Goal: Task Accomplishment & Management: Use online tool/utility

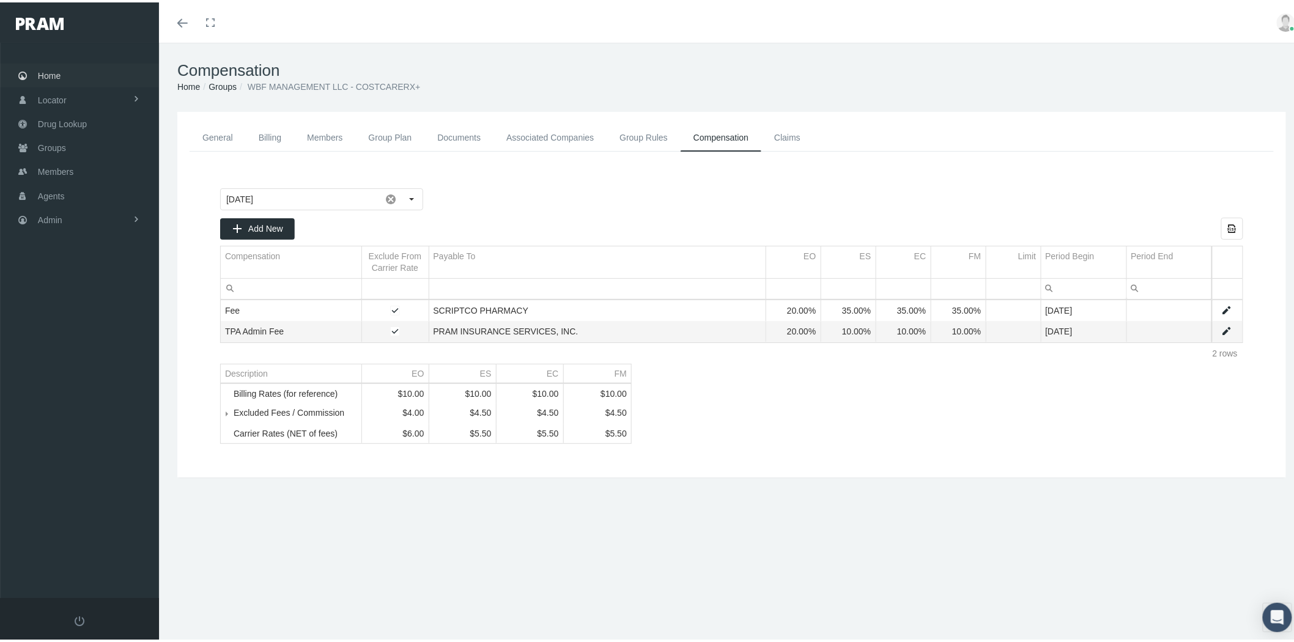
click at [51, 69] on span "Home" at bounding box center [49, 73] width 23 height 23
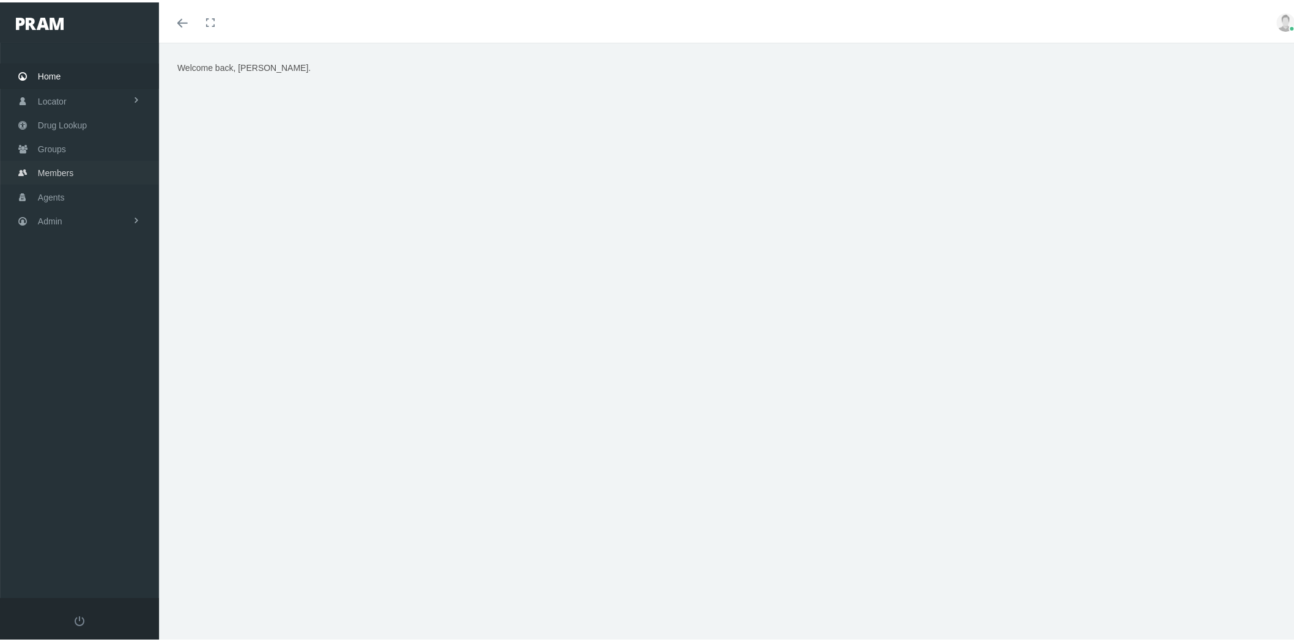
click at [80, 169] on link "Members" at bounding box center [79, 170] width 159 height 24
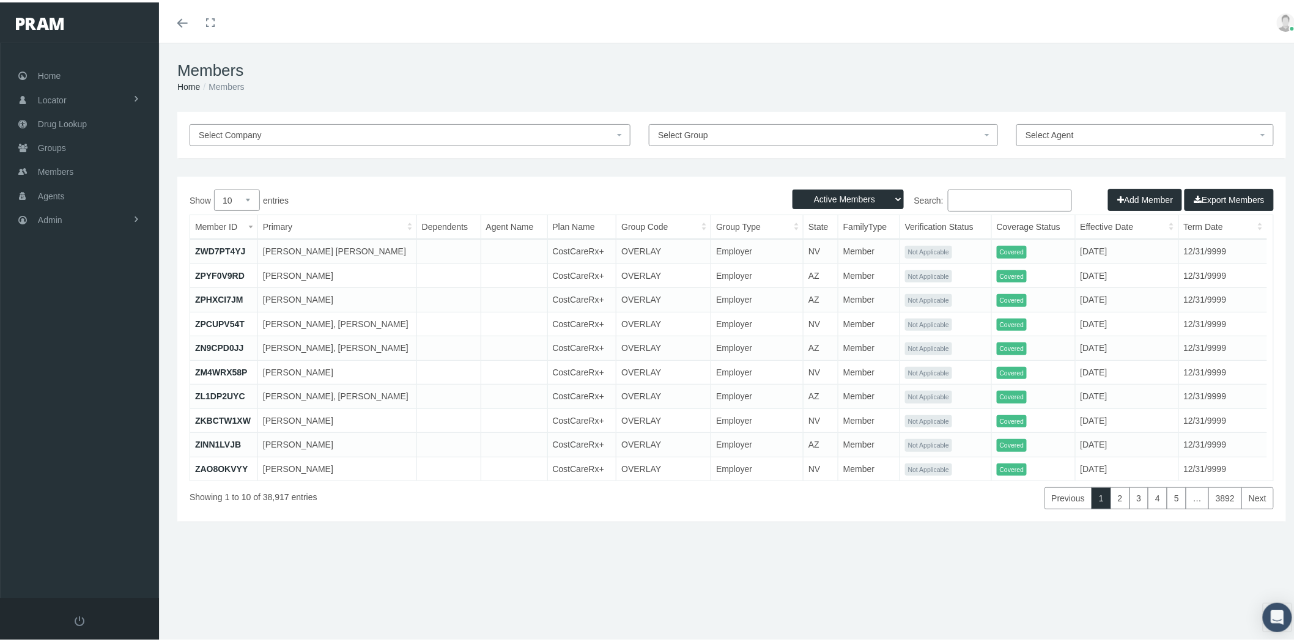
click at [1019, 200] on input "Search:" at bounding box center [1010, 198] width 124 height 22
paste input "41209163"
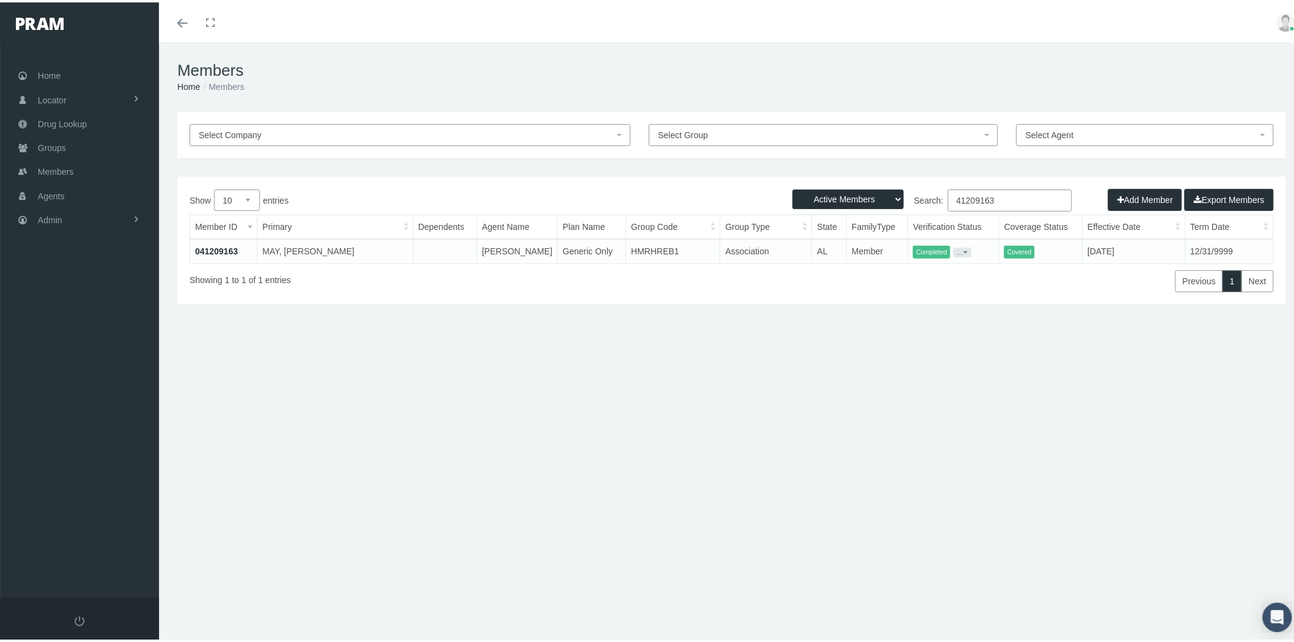
type input "41209163"
click at [218, 246] on link "041209163" at bounding box center [216, 249] width 43 height 10
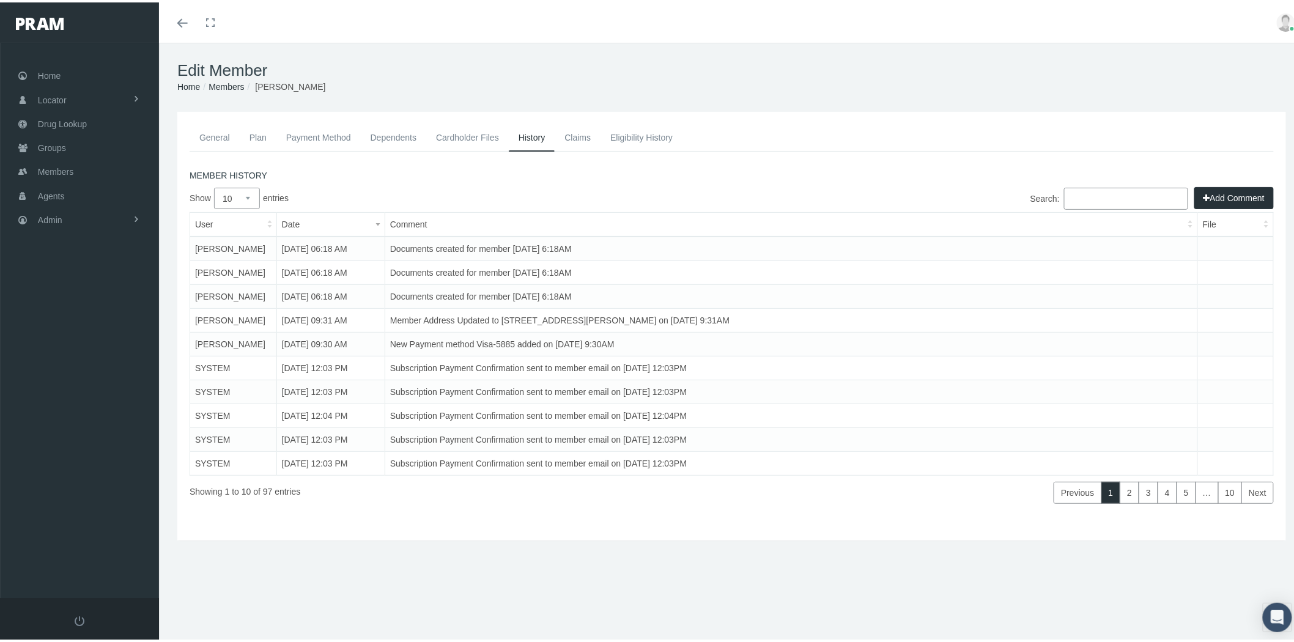
click at [480, 141] on link "Cardholder Files" at bounding box center [467, 135] width 83 height 27
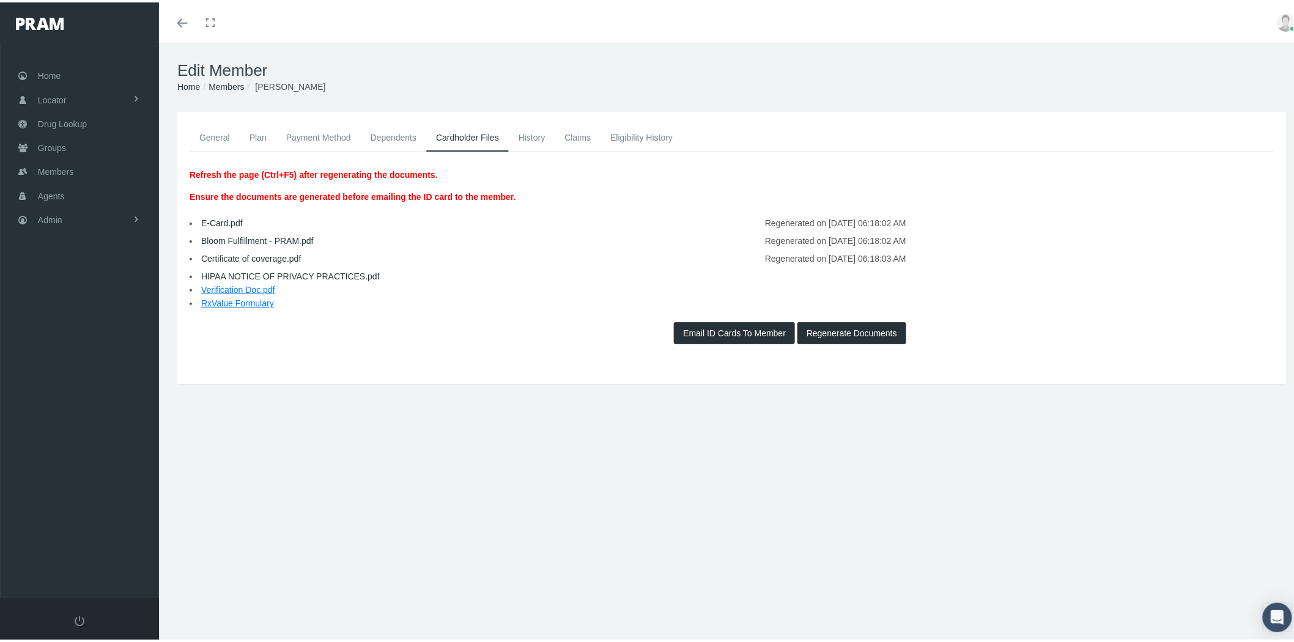
click at [218, 87] on link "Members" at bounding box center [226, 84] width 35 height 10
click at [55, 218] on span "Admin" at bounding box center [50, 217] width 24 height 23
click at [96, 458] on span "File Processing" at bounding box center [79, 468] width 59 height 21
click at [98, 418] on span "Eligibility File Uploads" at bounding box center [91, 423] width 83 height 21
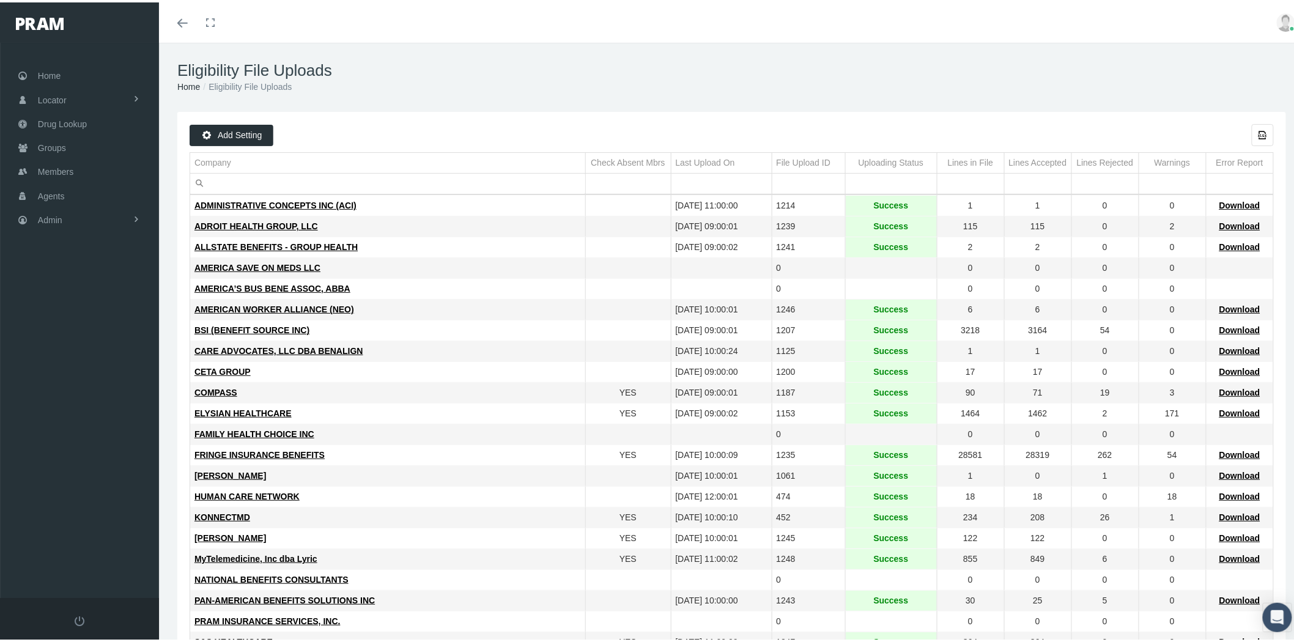
click at [353, 183] on input "Filter cell" at bounding box center [387, 181] width 395 height 20
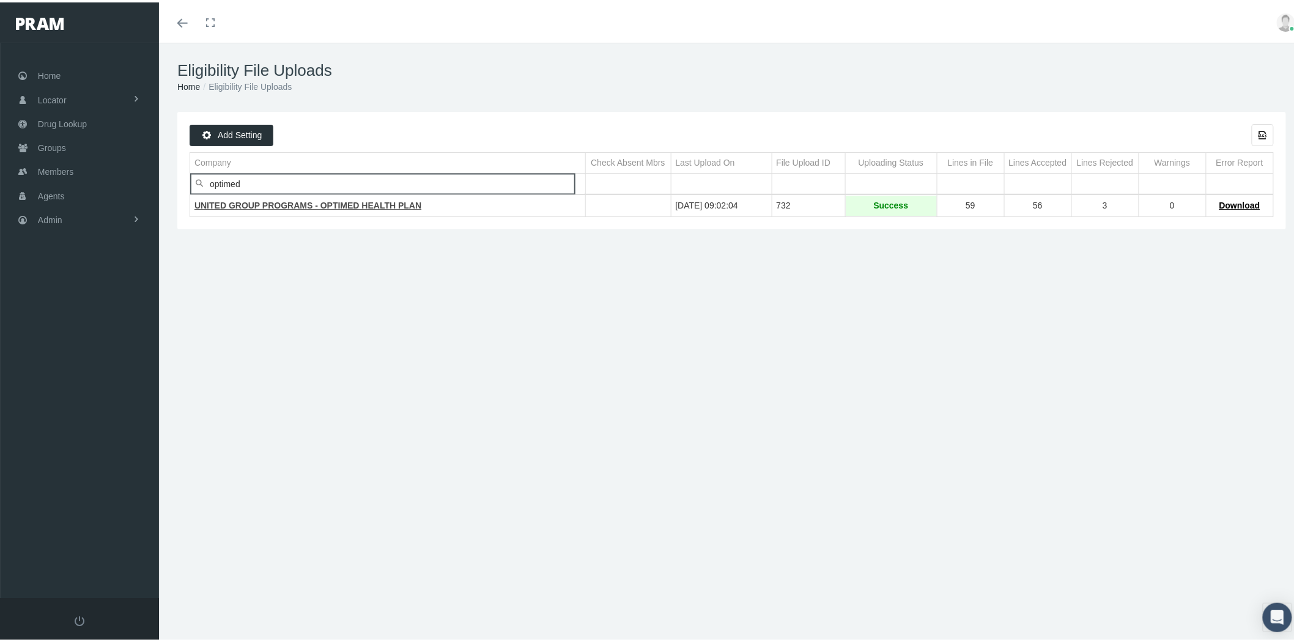
type input "optimed"
click at [324, 201] on span "UNITED GROUP PROGRAMS - OPTIMED HEALTH PLAN" at bounding box center [307, 203] width 227 height 10
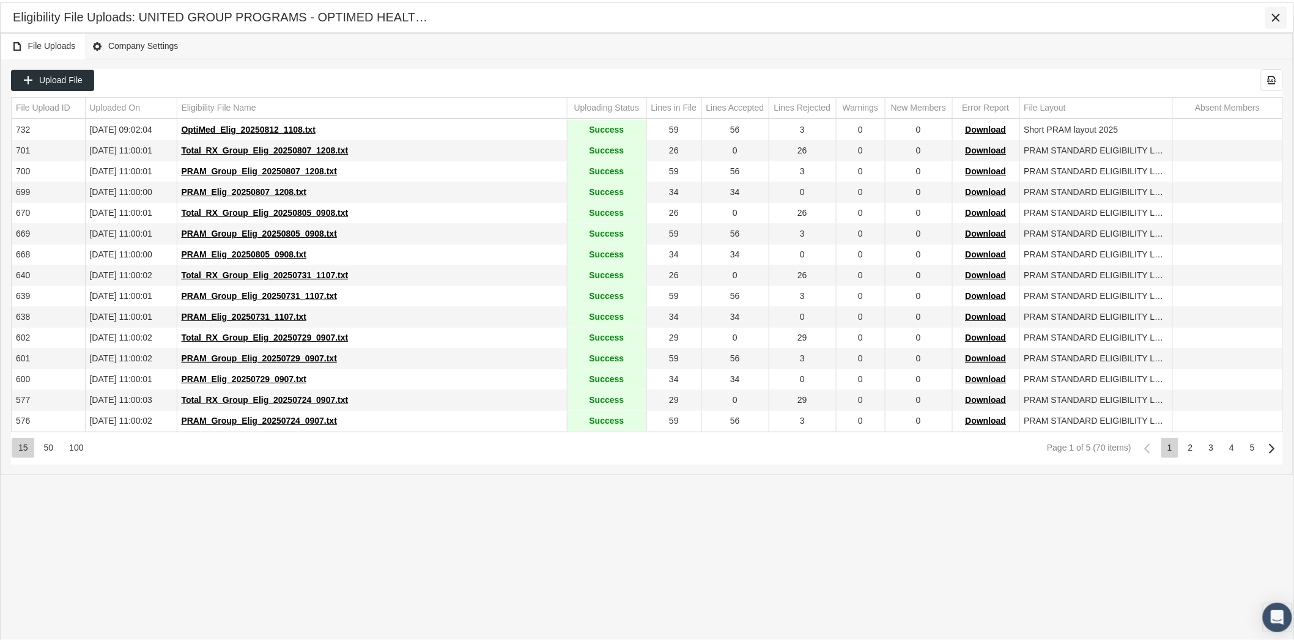
click at [1281, 10] on icon "Close" at bounding box center [1276, 15] width 11 height 11
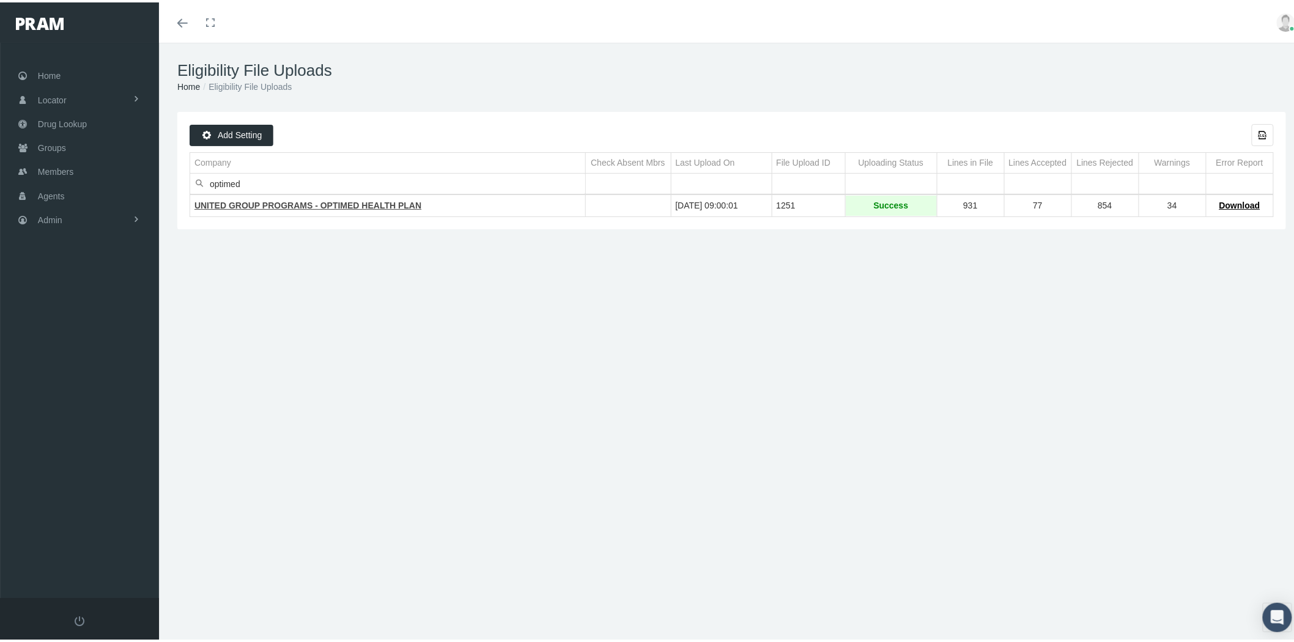
click at [360, 205] on span "UNITED GROUP PROGRAMS - OPTIMED HEALTH PLAN" at bounding box center [307, 203] width 227 height 10
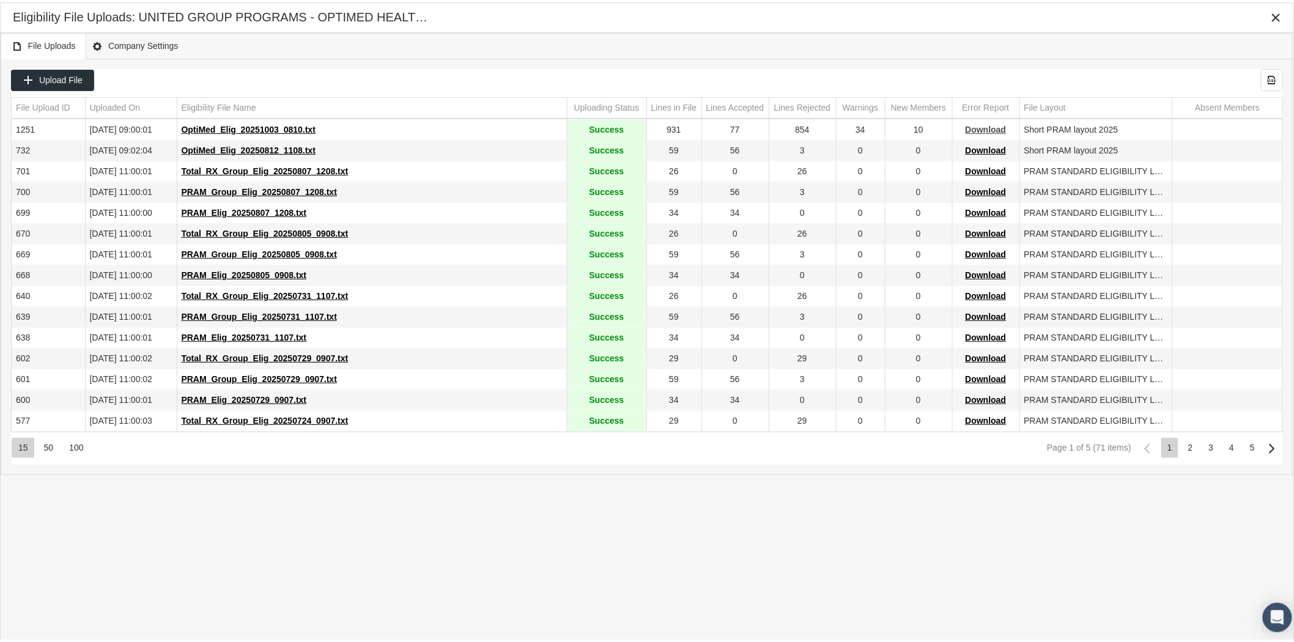
click at [982, 128] on span "Download" at bounding box center [986, 127] width 41 height 10
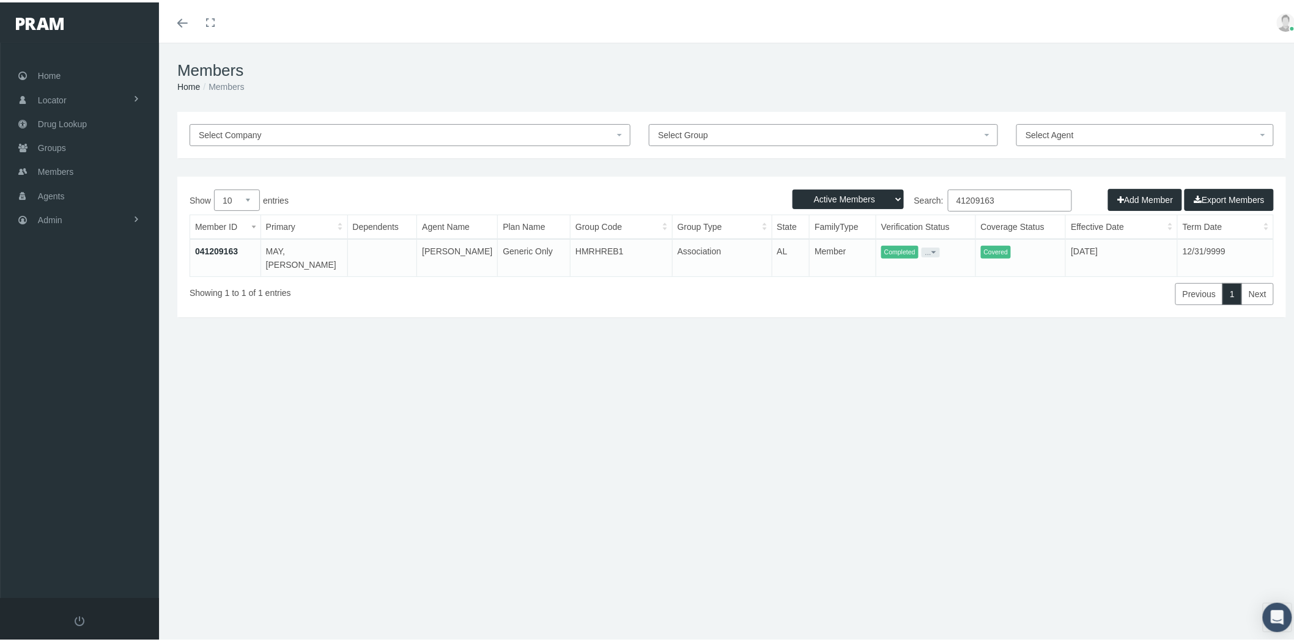
click at [926, 248] on button "..." at bounding box center [931, 250] width 18 height 10
click at [941, 292] on link "Get Invitation URL" at bounding box center [945, 292] width 80 height 15
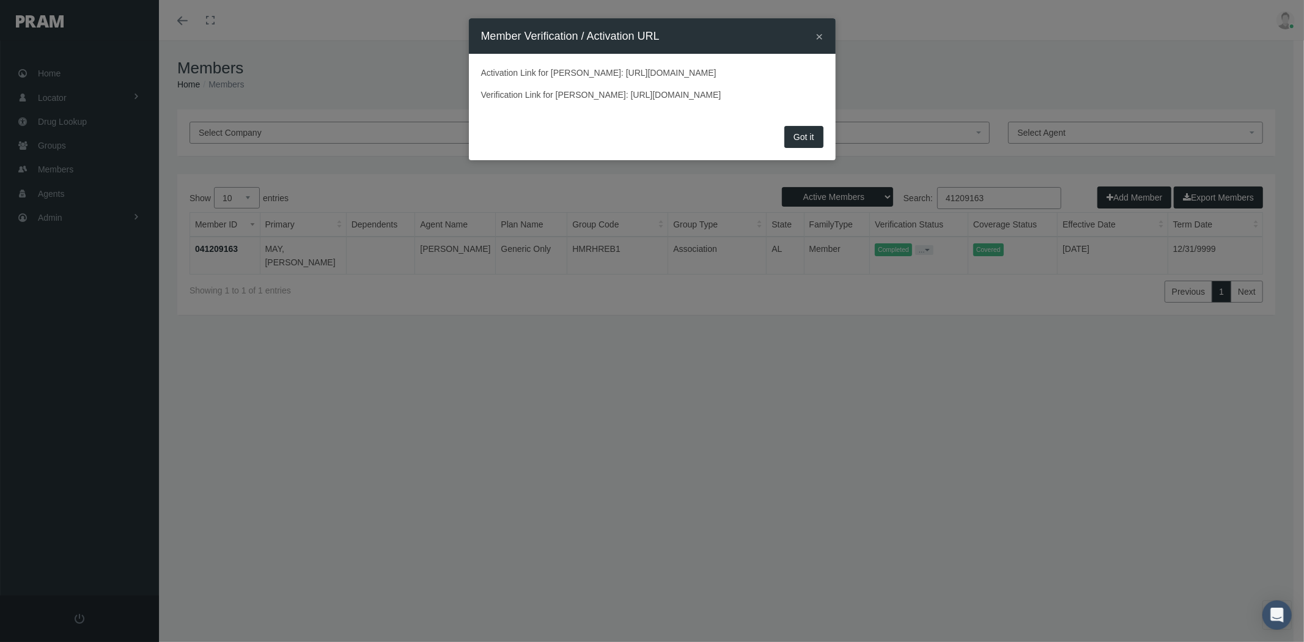
click at [822, 35] on button "×" at bounding box center [819, 36] width 7 height 13
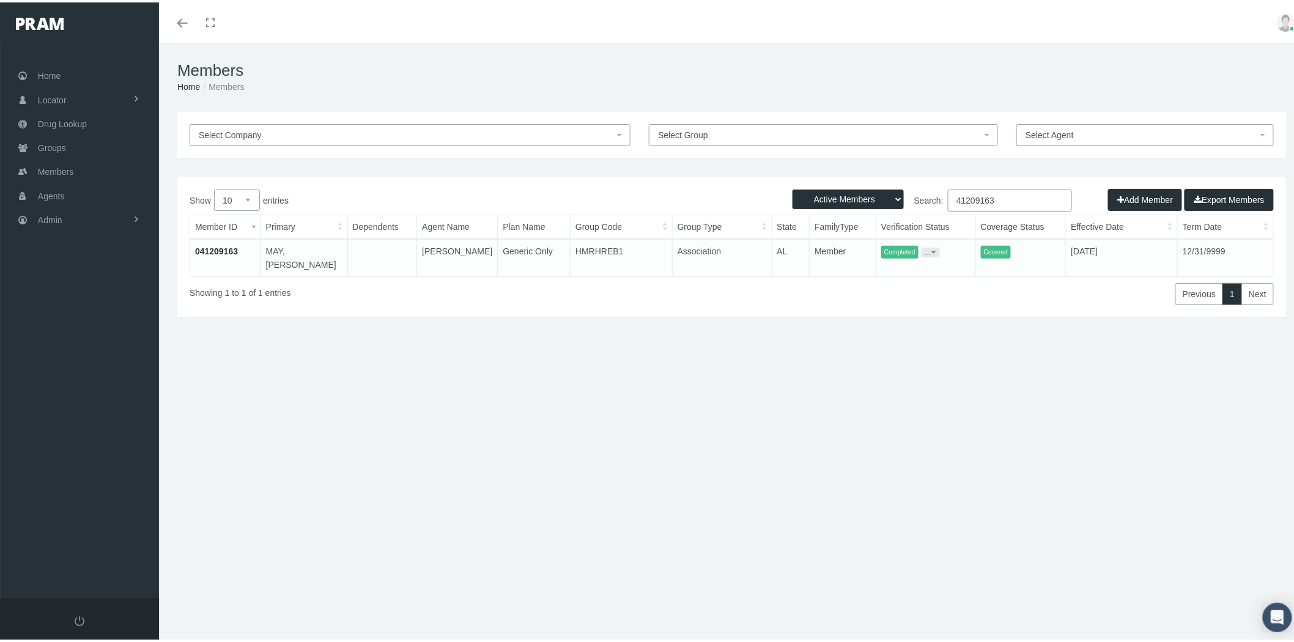
click at [218, 245] on link "041209163" at bounding box center [216, 249] width 43 height 10
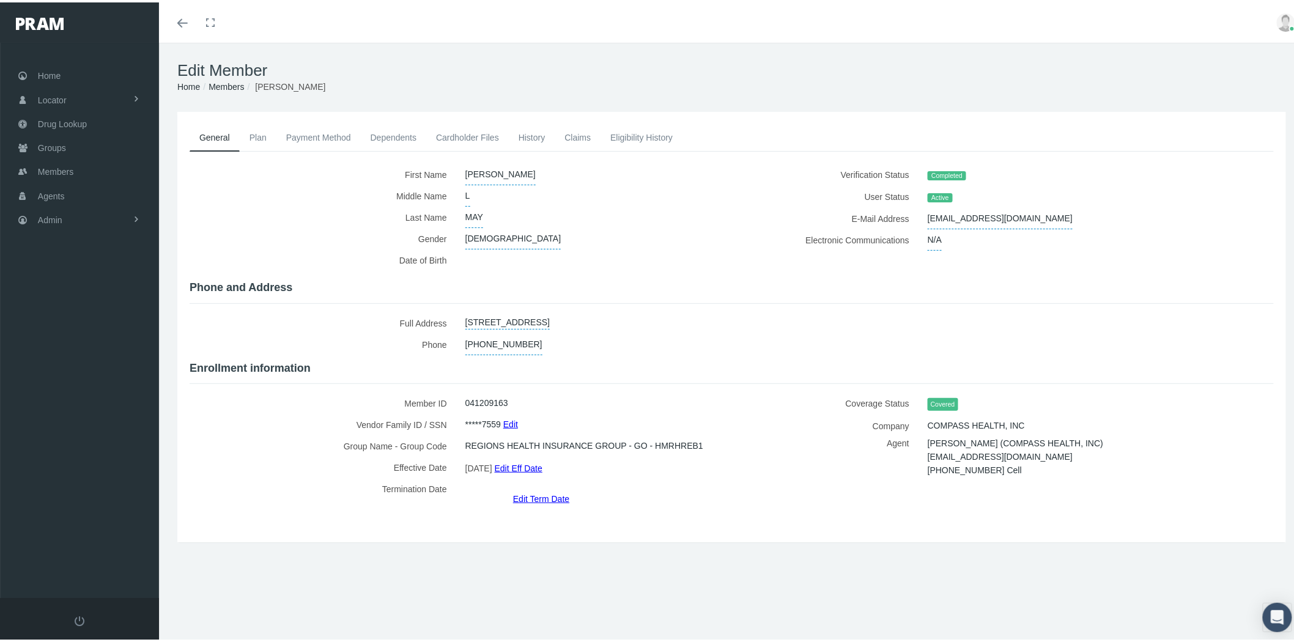
click at [448, 136] on link "Cardholder Files" at bounding box center [467, 135] width 83 height 27
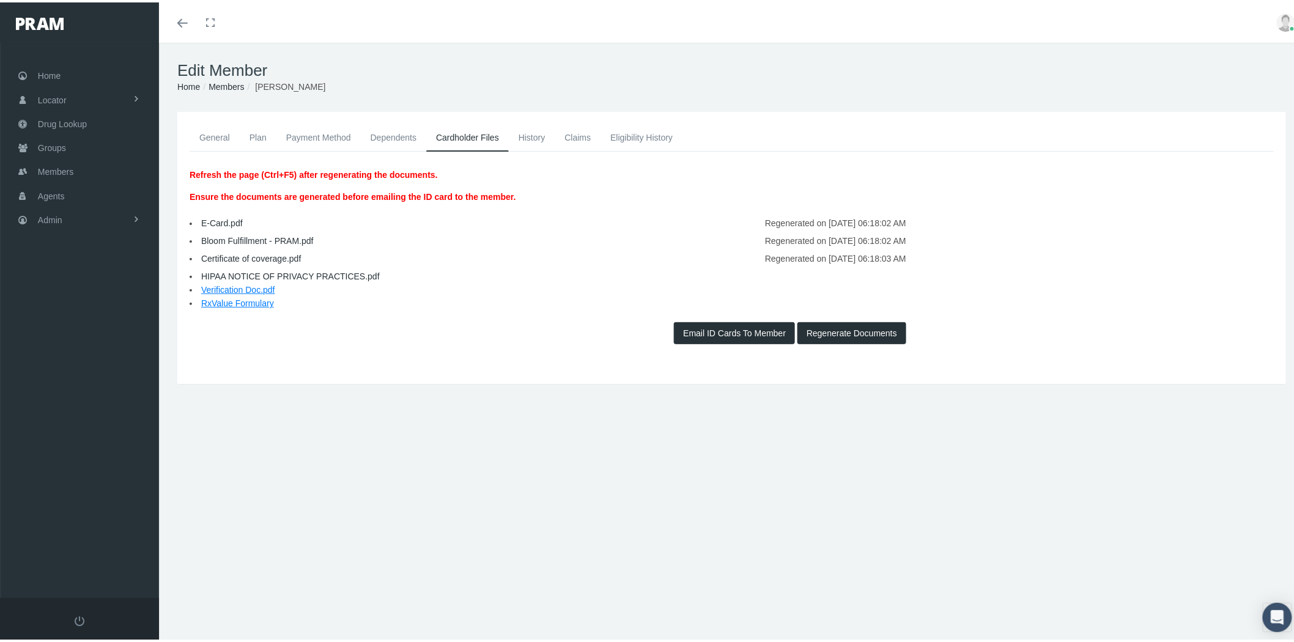
click at [210, 219] on link "E-Card.pdf" at bounding box center [222, 221] width 42 height 10
click at [201, 131] on link "General" at bounding box center [215, 135] width 50 height 27
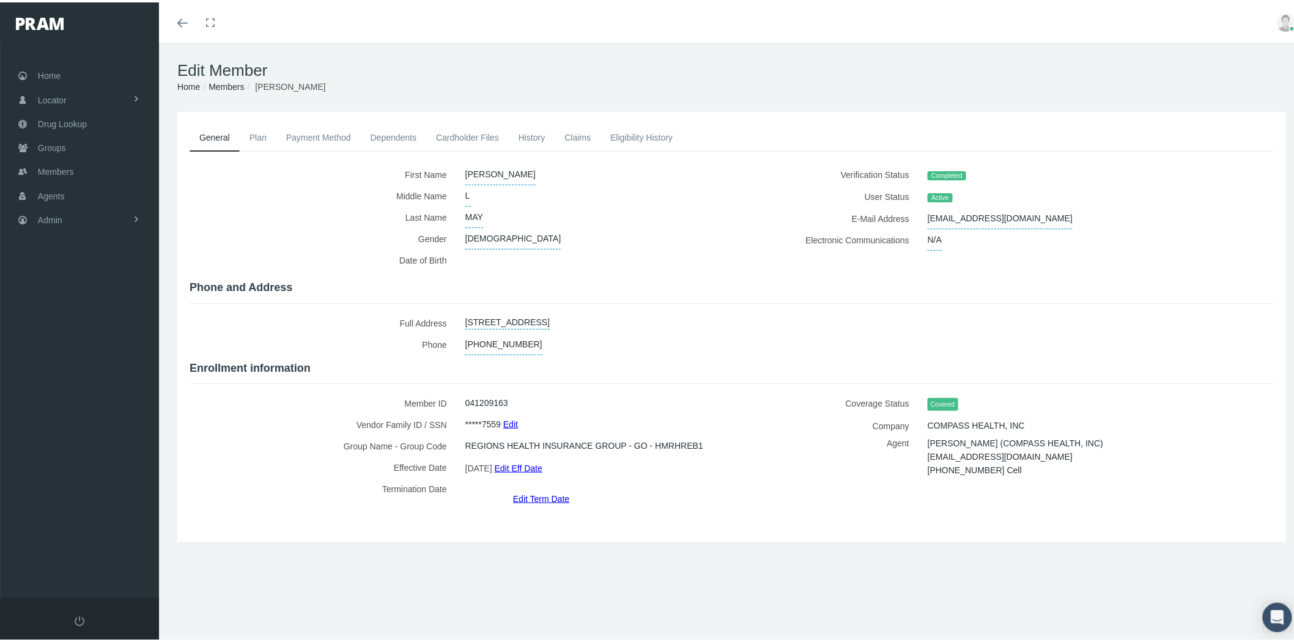
click at [465, 135] on link "Cardholder Files" at bounding box center [467, 135] width 83 height 27
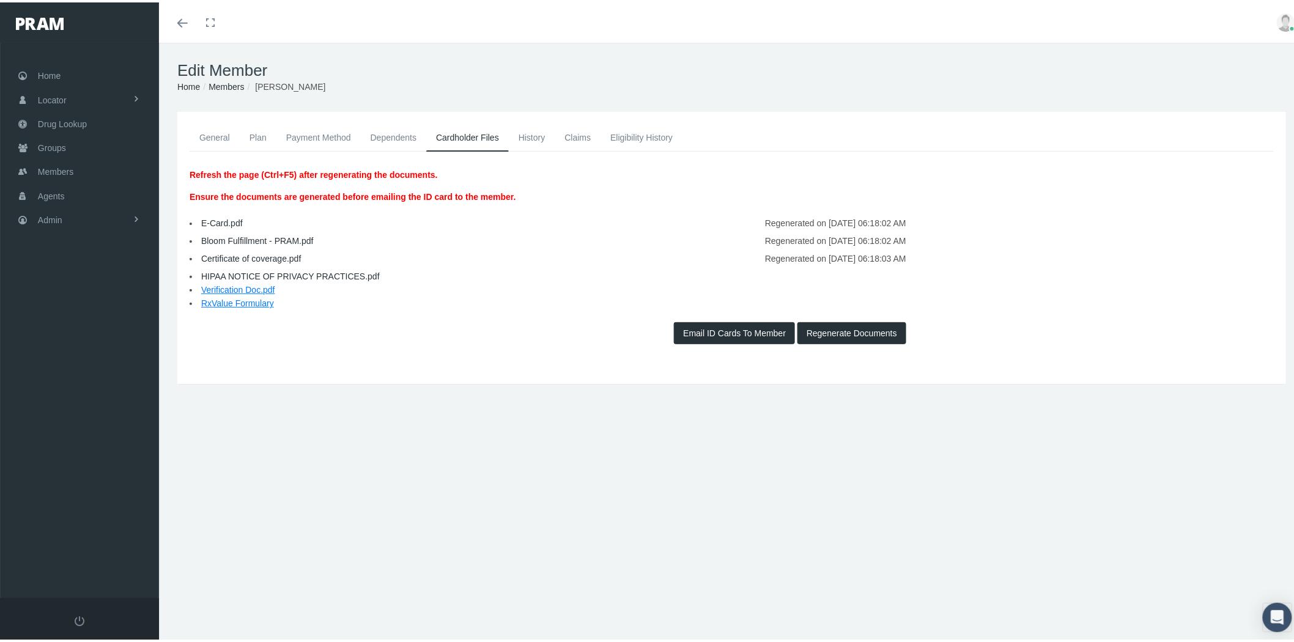
click at [736, 327] on button "Email ID Cards To Member" at bounding box center [734, 331] width 121 height 22
click at [210, 137] on link "General" at bounding box center [215, 135] width 50 height 27
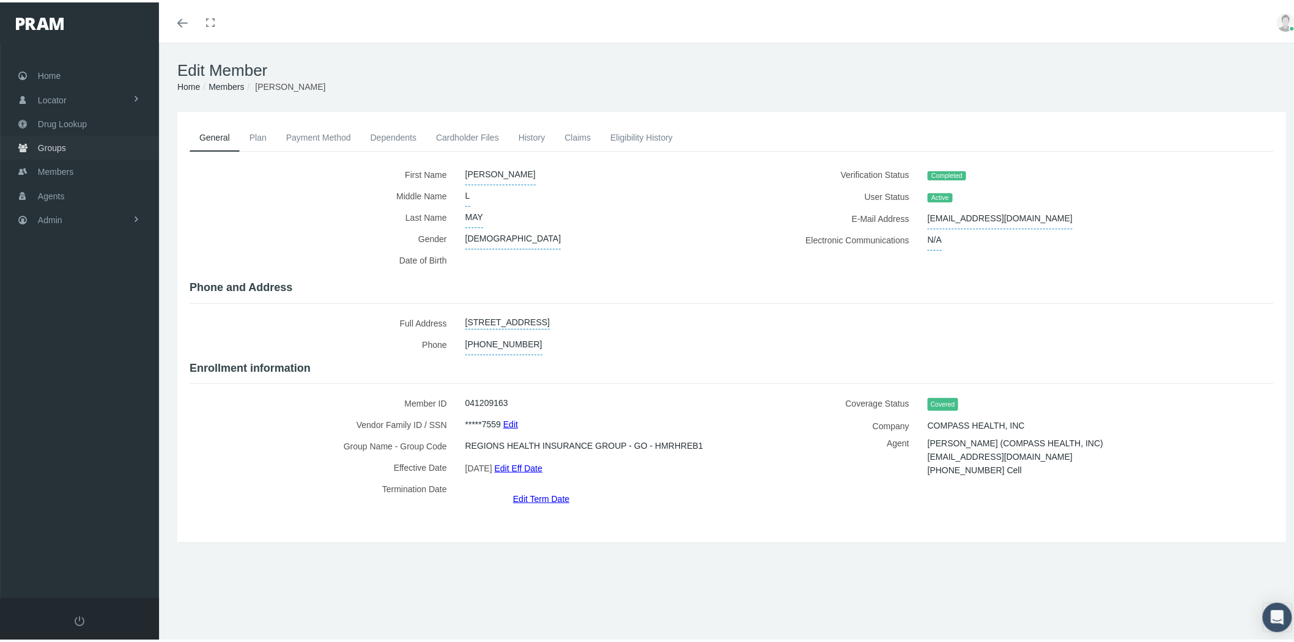
click at [89, 147] on link "Groups" at bounding box center [79, 145] width 159 height 24
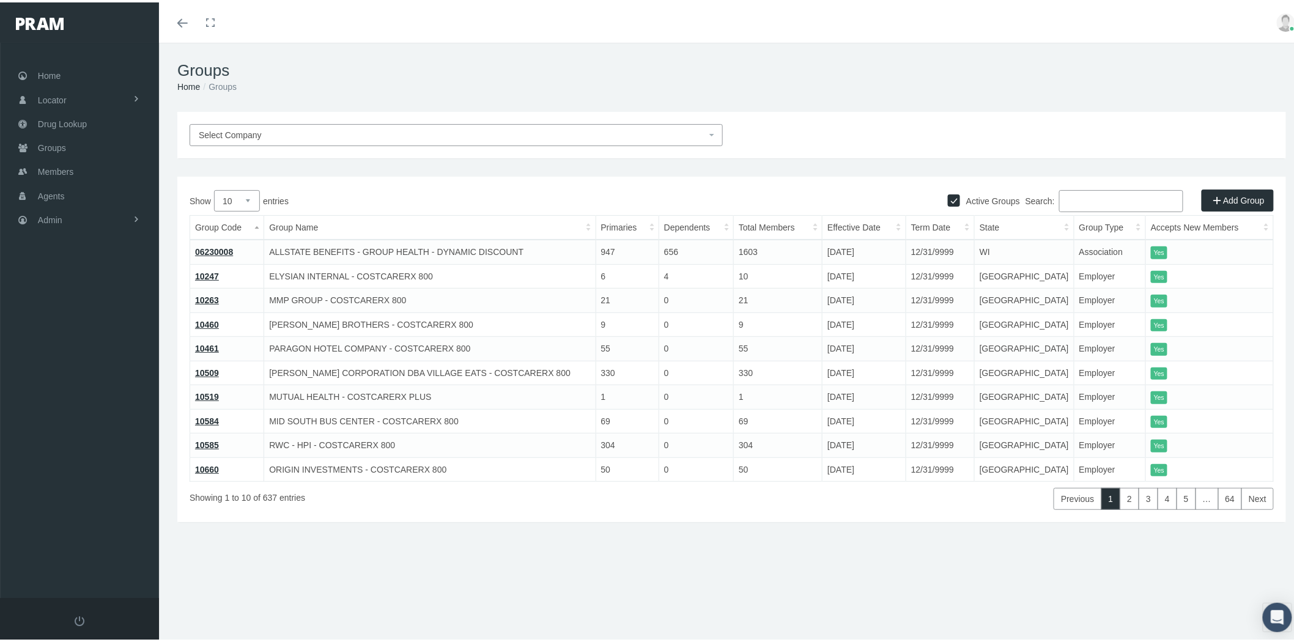
click at [1073, 196] on input "Search:" at bounding box center [1121, 199] width 124 height 22
click at [671, 131] on span "Select Company" at bounding box center [453, 132] width 508 height 13
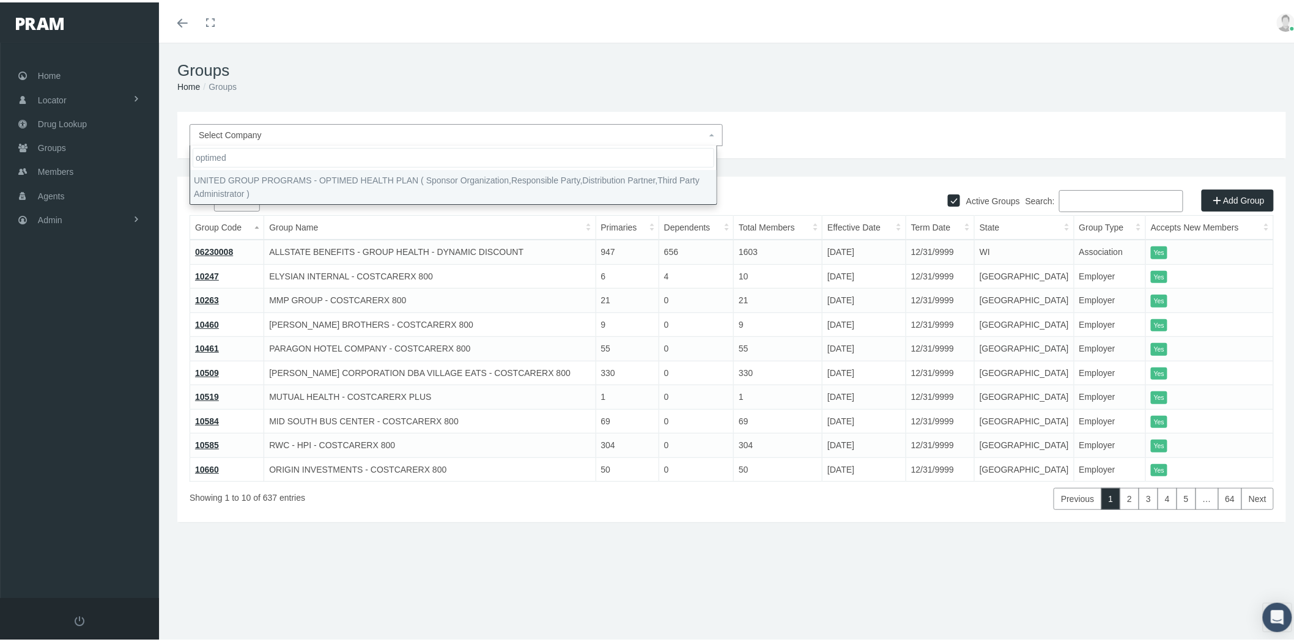
type input "optimed"
select select "4875"
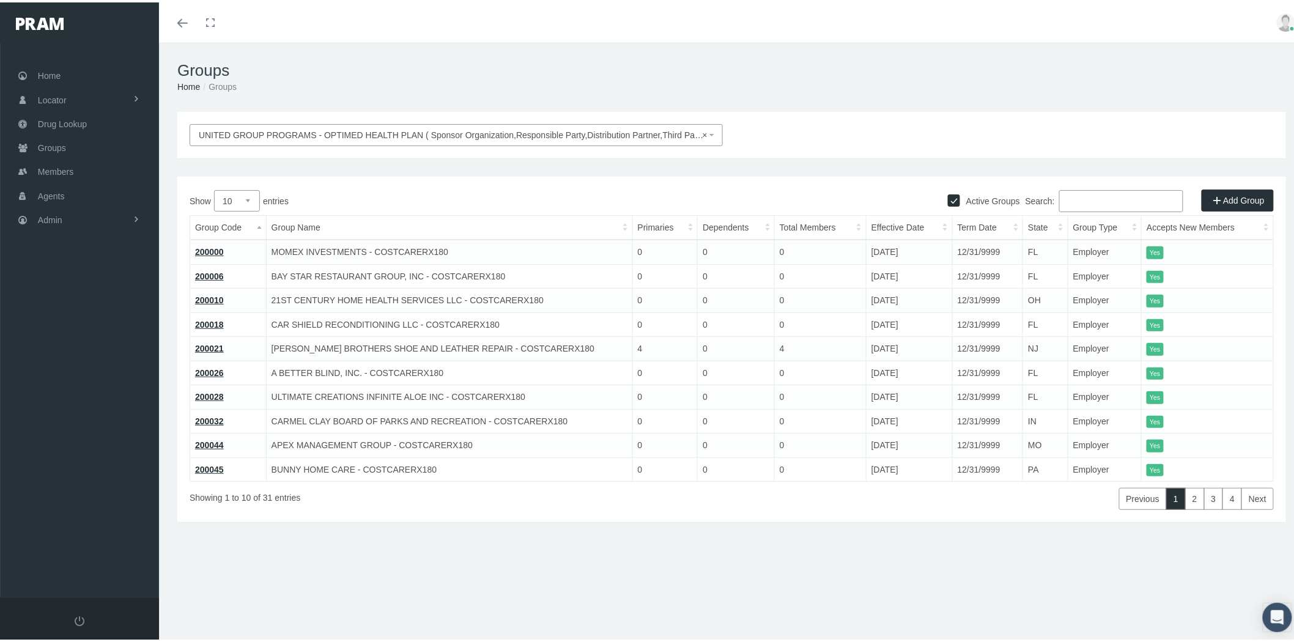
click at [250, 199] on select "10 25 50 100" at bounding box center [237, 198] width 46 height 21
select select "100"
click at [214, 188] on select "10 25 50 100" at bounding box center [237, 198] width 46 height 21
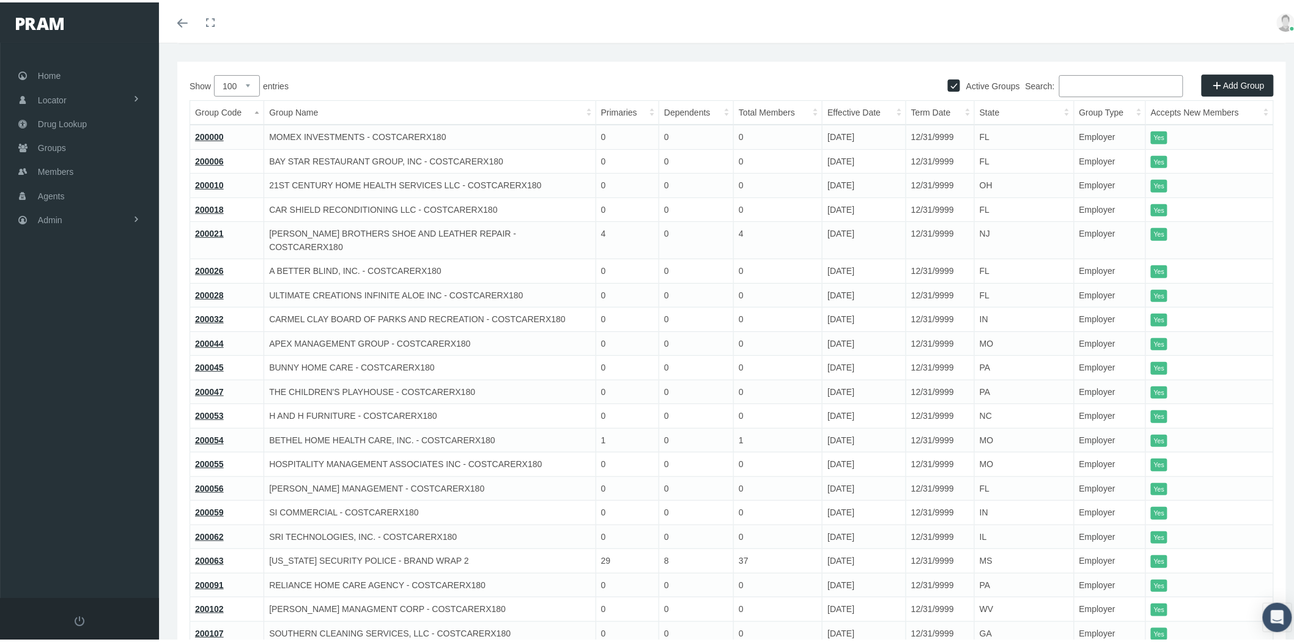
scroll to position [91, 0]
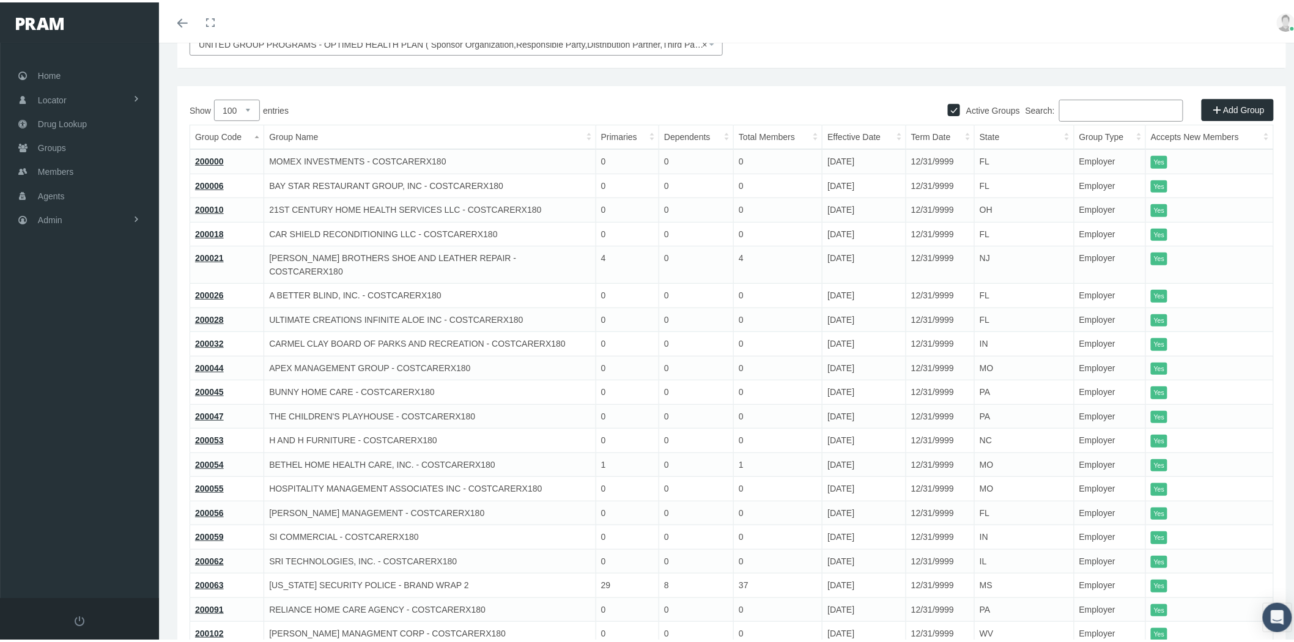
click at [216, 160] on link "200000" at bounding box center [209, 159] width 29 height 10
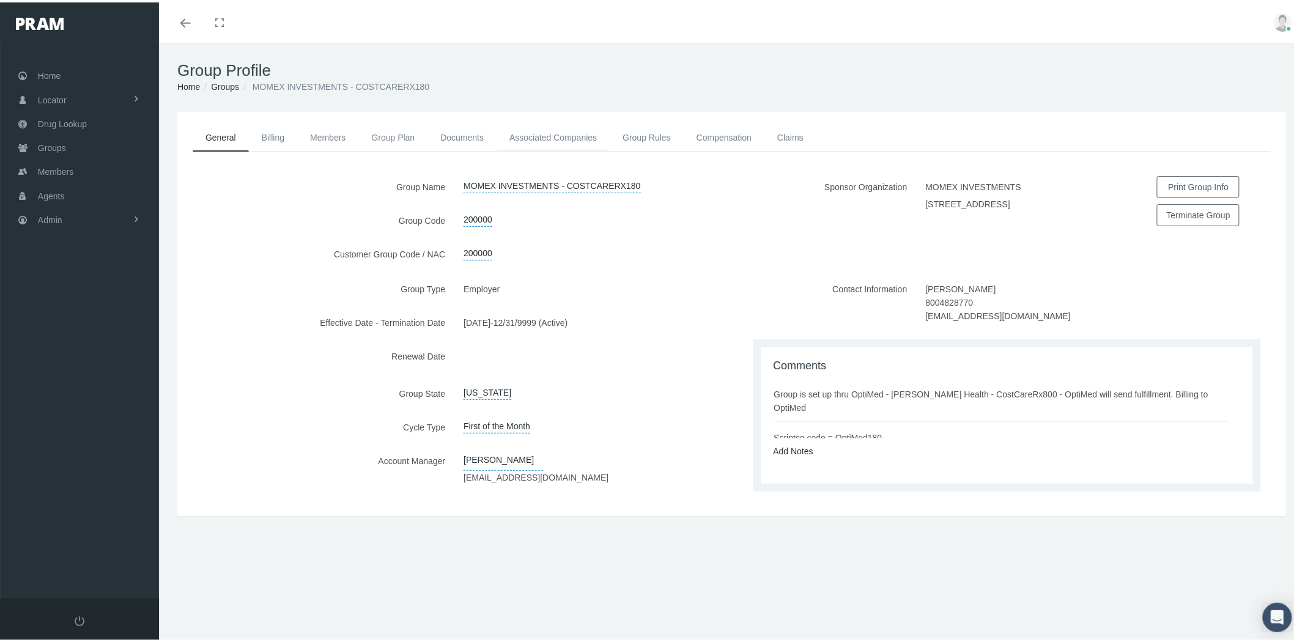
click at [523, 124] on link "Associated Companies" at bounding box center [553, 135] width 113 height 27
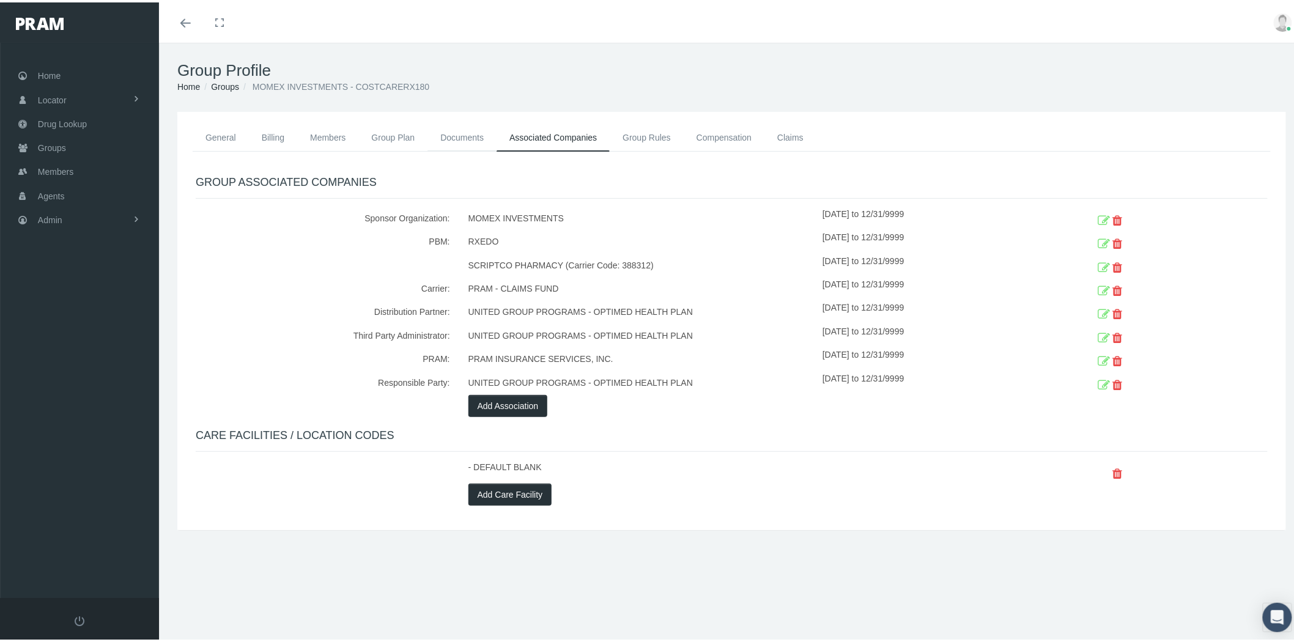
click at [457, 128] on link "Documents" at bounding box center [461, 135] width 69 height 27
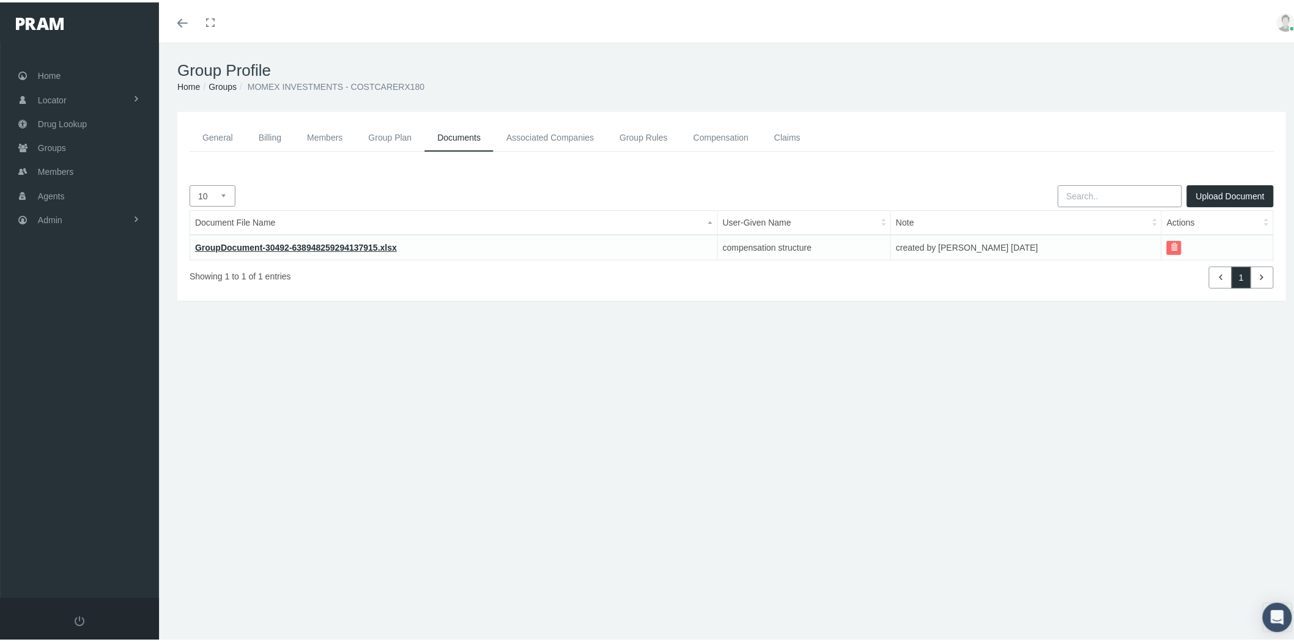
click at [726, 135] on link "Compensation" at bounding box center [721, 136] width 81 height 28
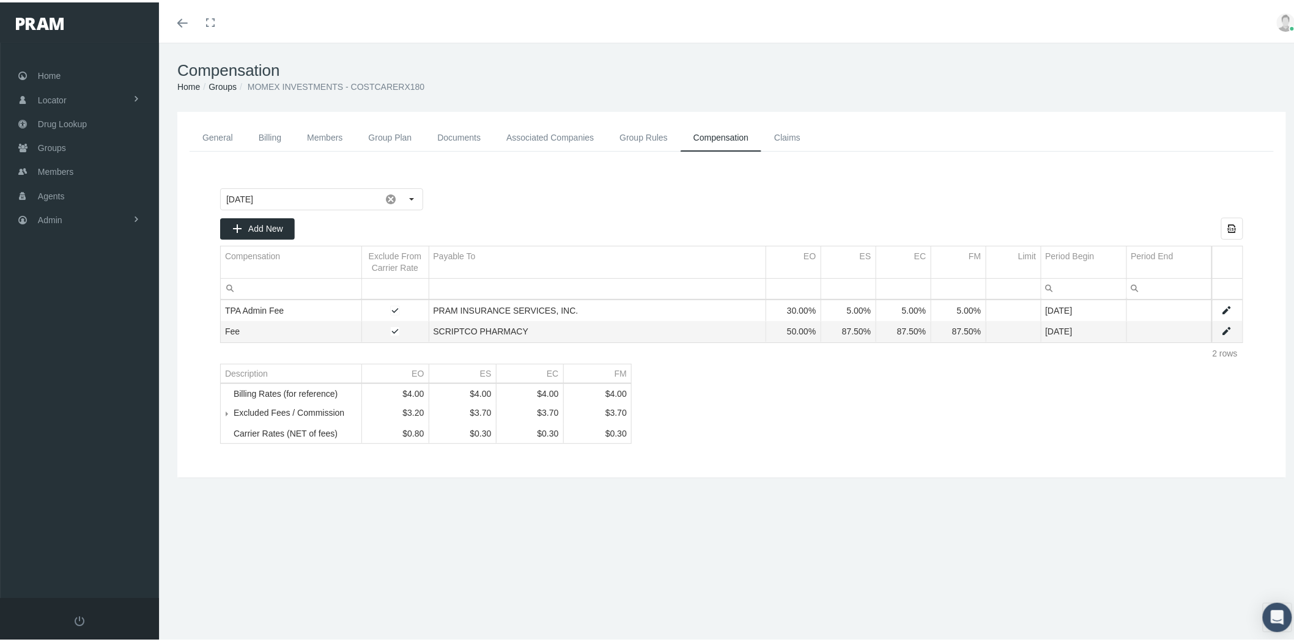
click at [371, 135] on link "Group Plan" at bounding box center [390, 136] width 69 height 28
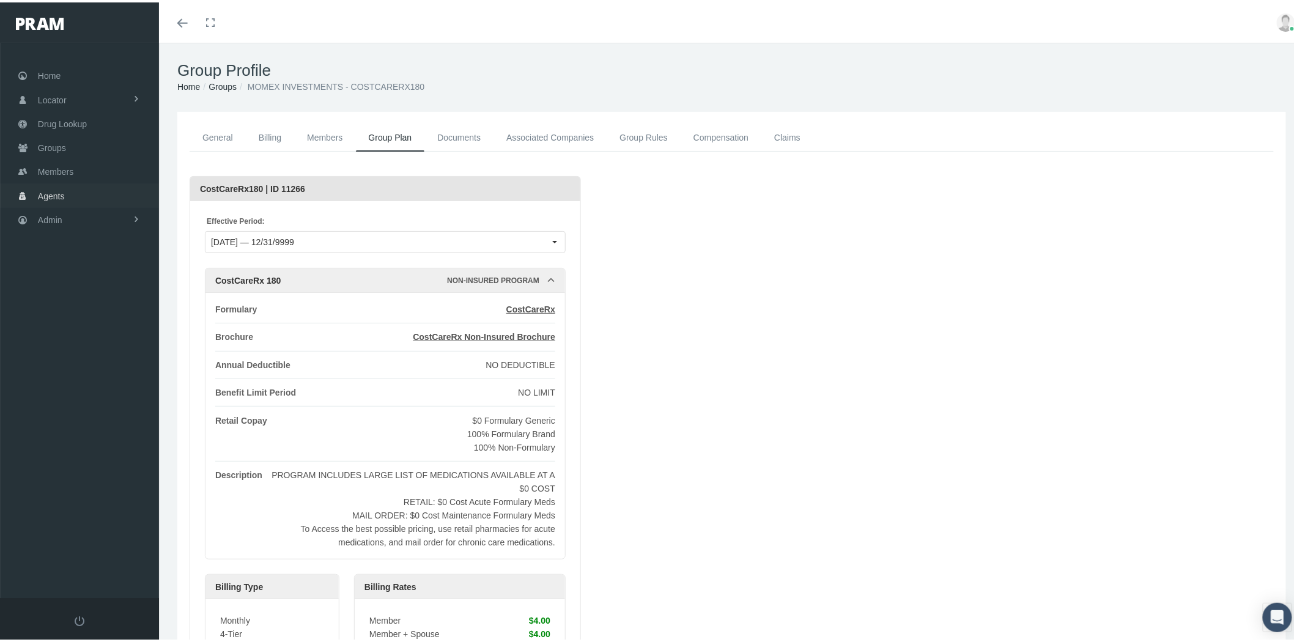
click at [81, 185] on link "Agents" at bounding box center [79, 193] width 159 height 24
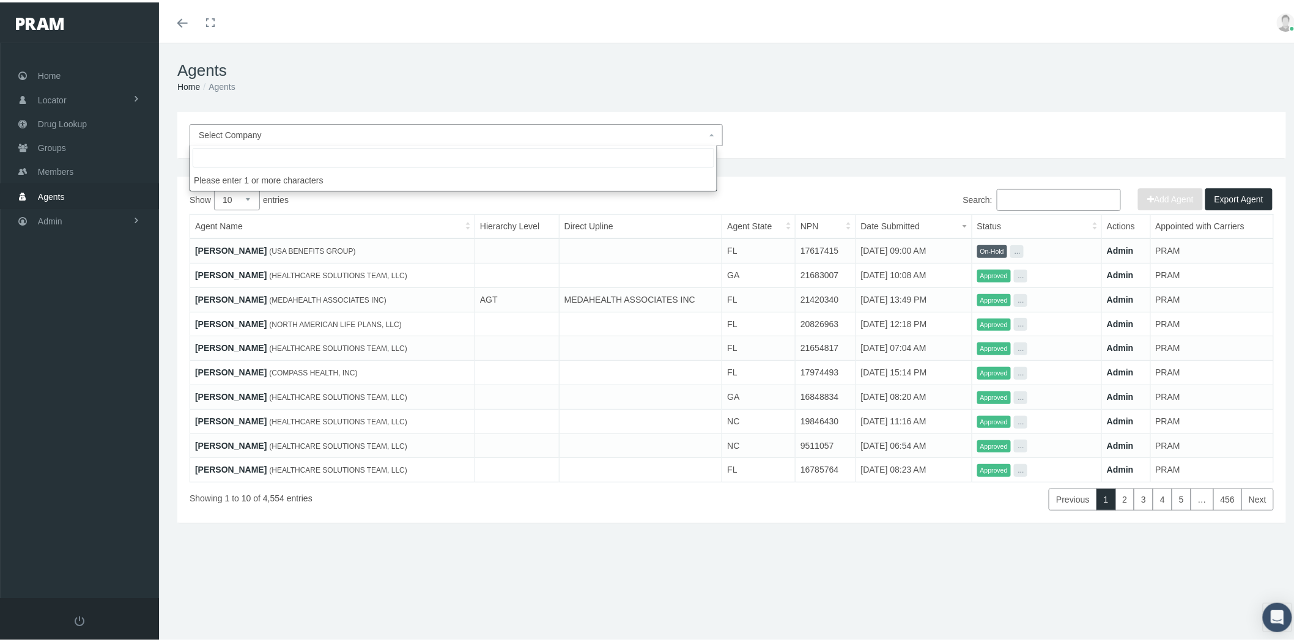
click at [361, 131] on span "Select Company" at bounding box center [453, 132] width 508 height 13
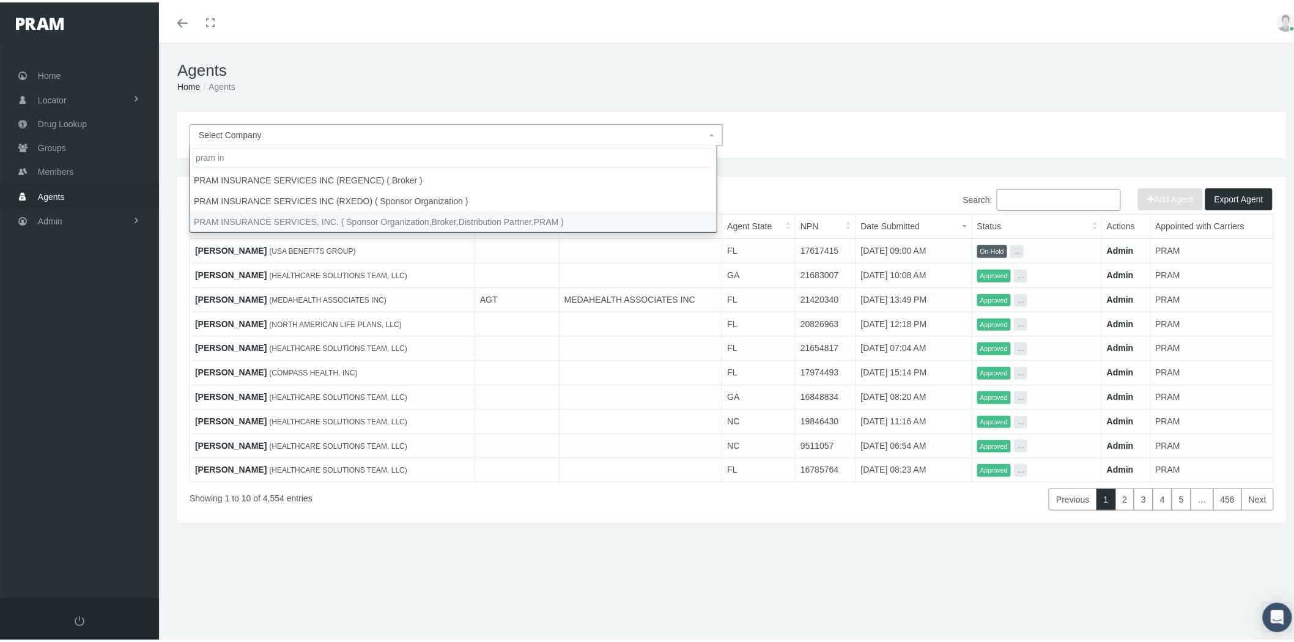
type input "pram in"
select select "53"
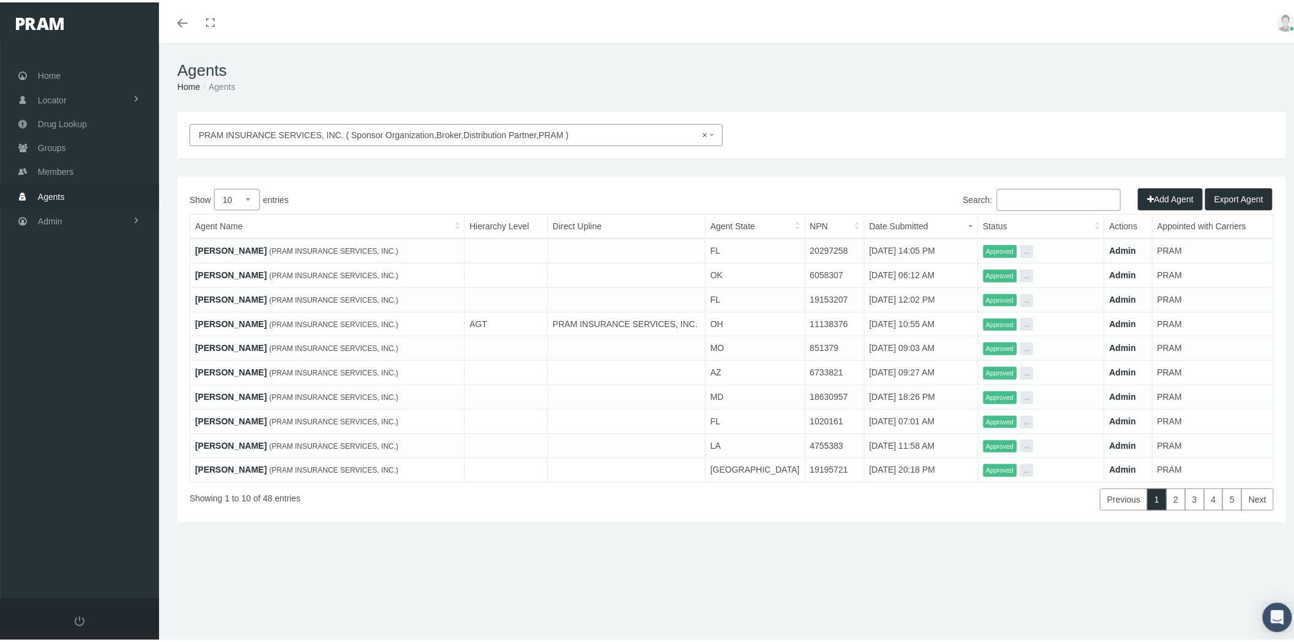
click at [1038, 200] on input "Search:" at bounding box center [1059, 198] width 124 height 22
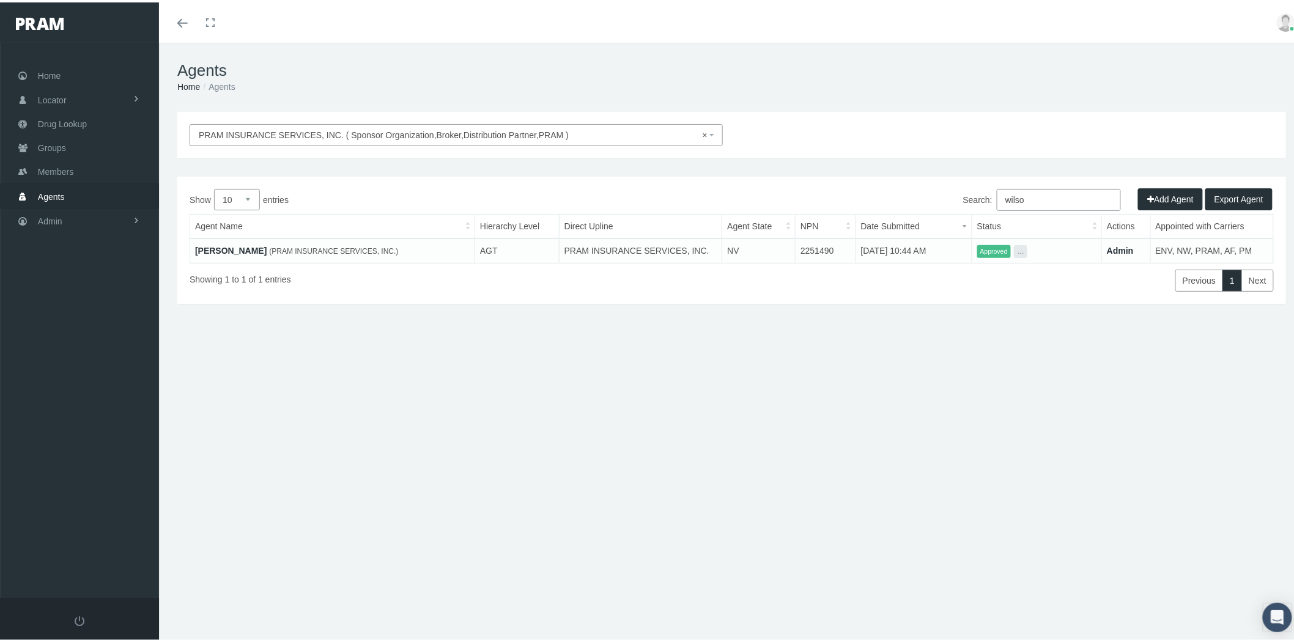
type input "wilso"
click at [1111, 248] on link "Admin" at bounding box center [1120, 248] width 27 height 10
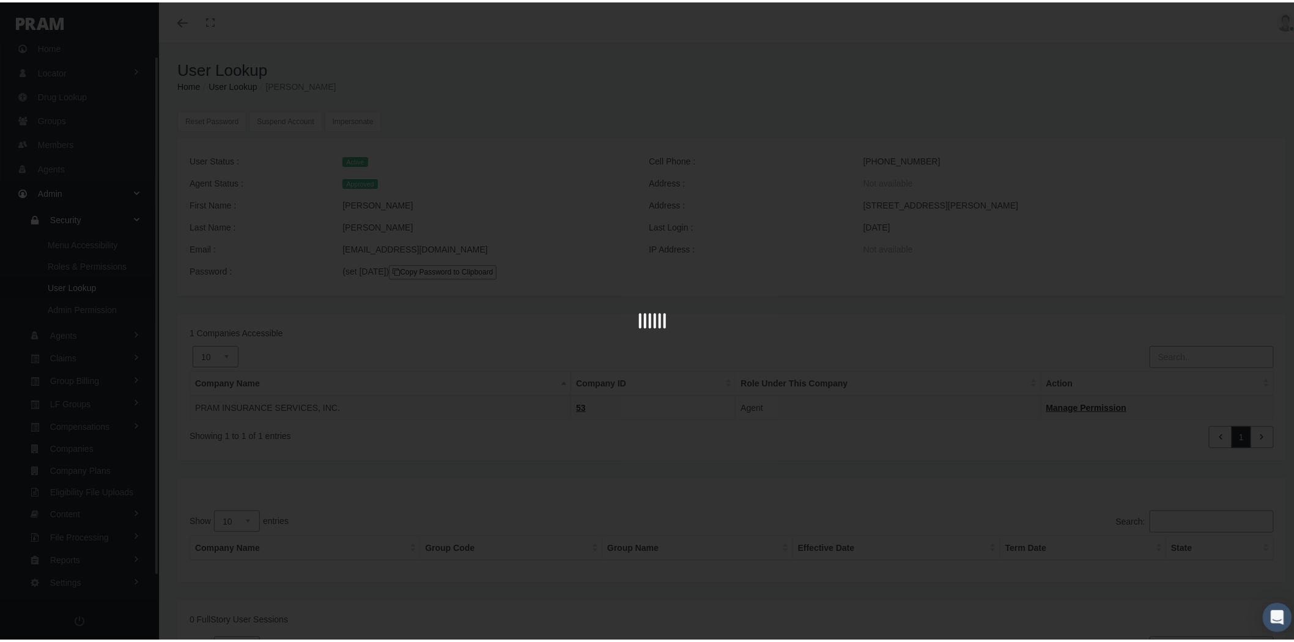
scroll to position [37, 0]
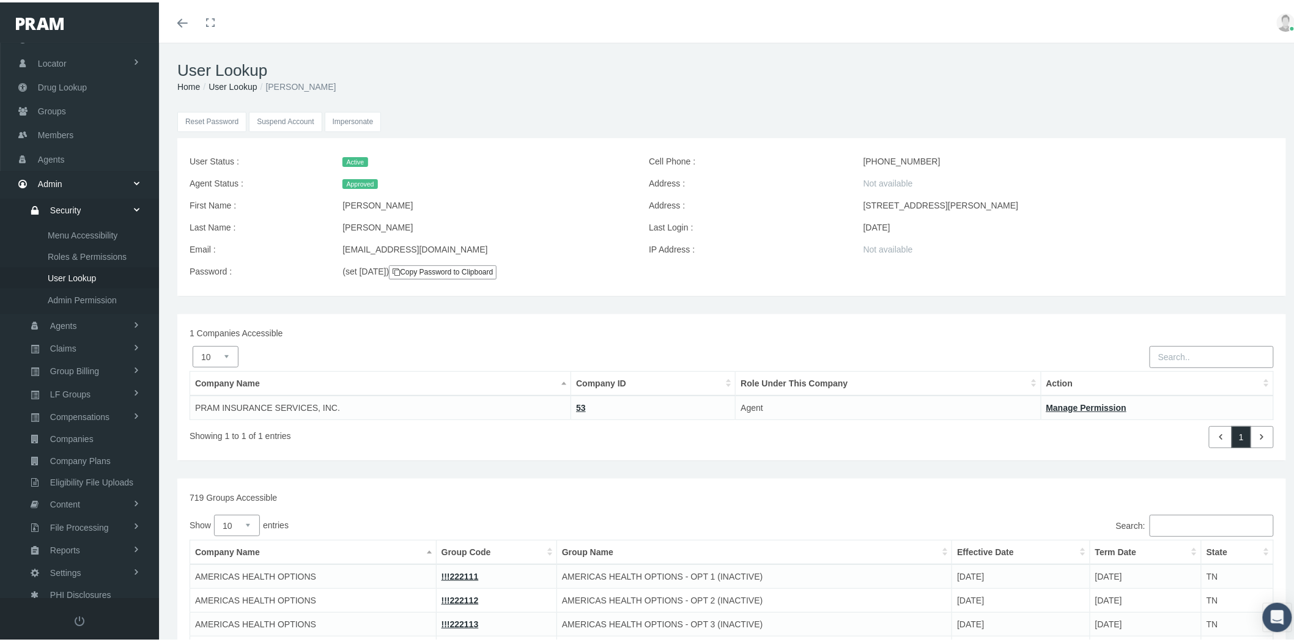
click at [350, 113] on input "Impersonate" at bounding box center [353, 119] width 57 height 20
